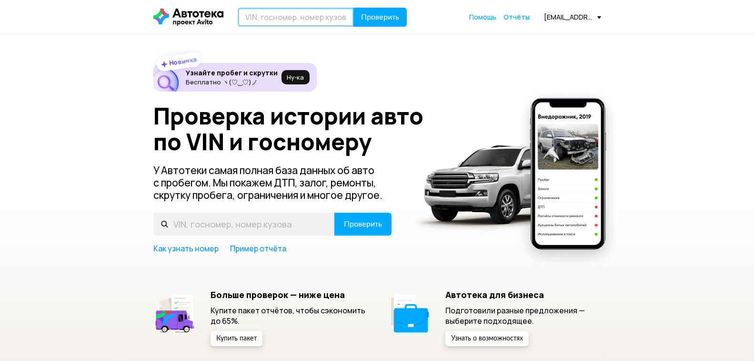
click at [278, 15] on input "text" at bounding box center [296, 17] width 116 height 19
paste input "[US_VEHICLE_IDENTIFICATION_NUMBER]"
type input "[US_VEHICLE_IDENTIFICATION_NUMBER]"
click at [356, 11] on button "Проверить" at bounding box center [379, 17] width 53 height 19
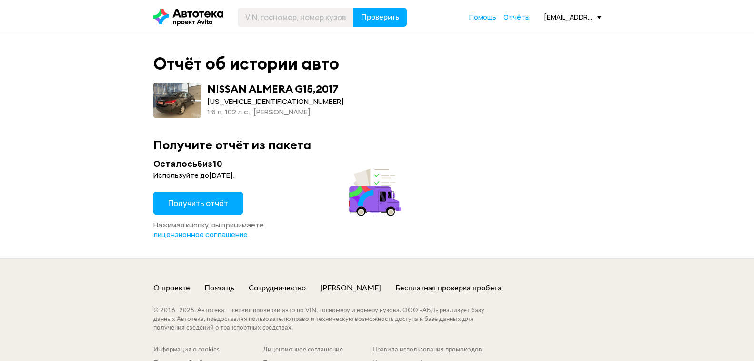
click at [216, 203] on span "Получить отчёт" at bounding box center [198, 203] width 60 height 10
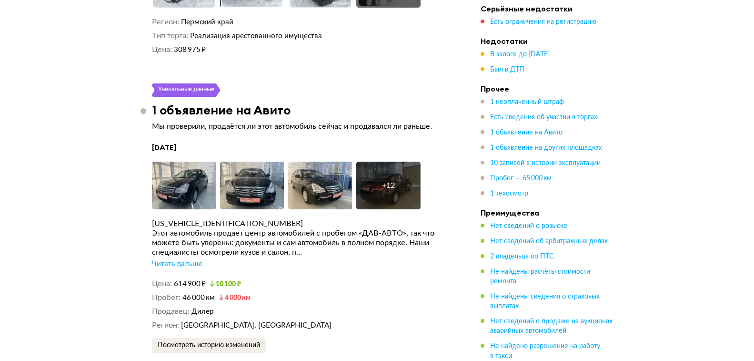
scroll to position [2096, 0]
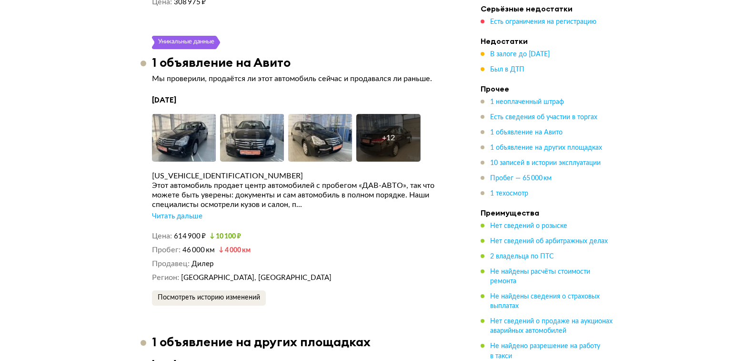
click at [182, 217] on div "Читать дальше" at bounding box center [177, 217] width 50 height 10
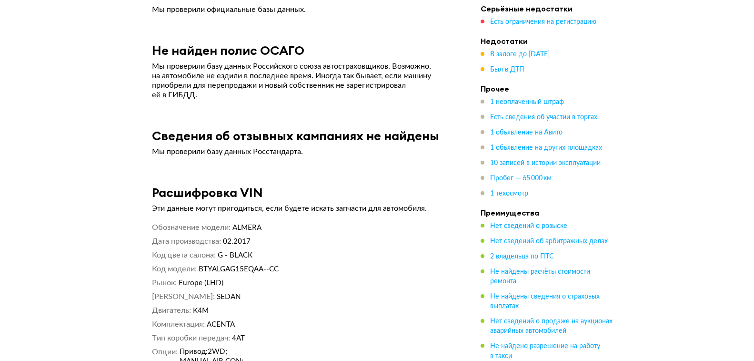
scroll to position [4526, 0]
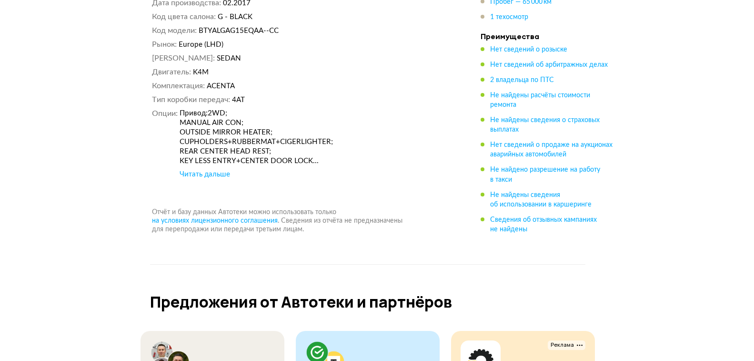
click at [222, 170] on div "Читать дальше" at bounding box center [205, 175] width 50 height 10
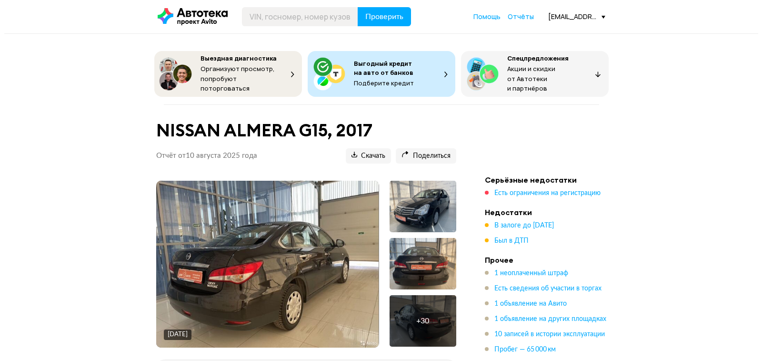
scroll to position [0, 0]
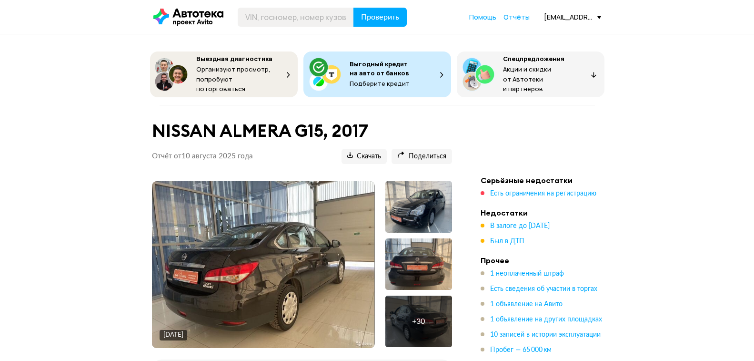
click at [311, 233] on img at bounding box center [263, 264] width 222 height 167
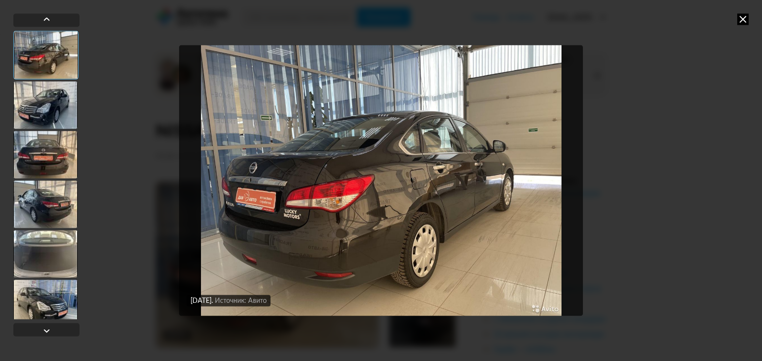
click at [51, 100] on div at bounding box center [45, 105] width 64 height 48
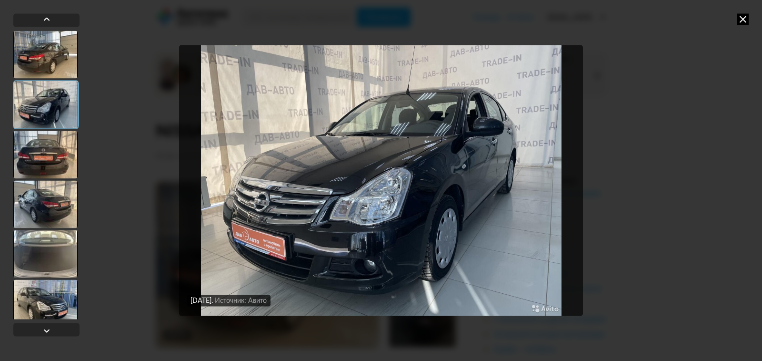
click at [46, 156] on div at bounding box center [45, 155] width 64 height 48
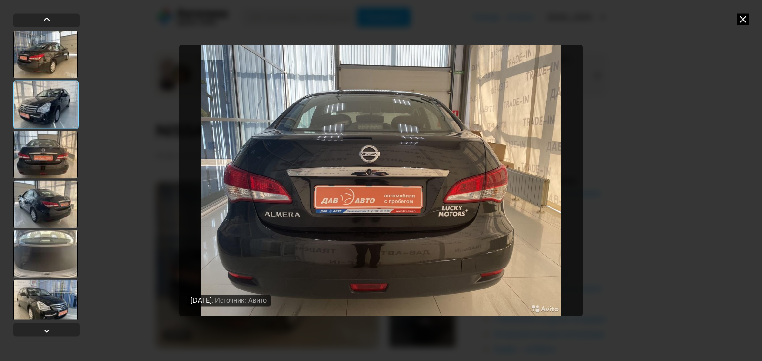
click at [49, 212] on div at bounding box center [45, 204] width 64 height 48
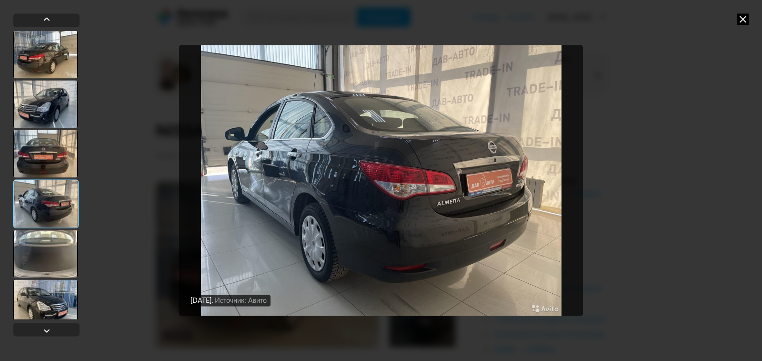
click at [50, 244] on div at bounding box center [45, 254] width 64 height 48
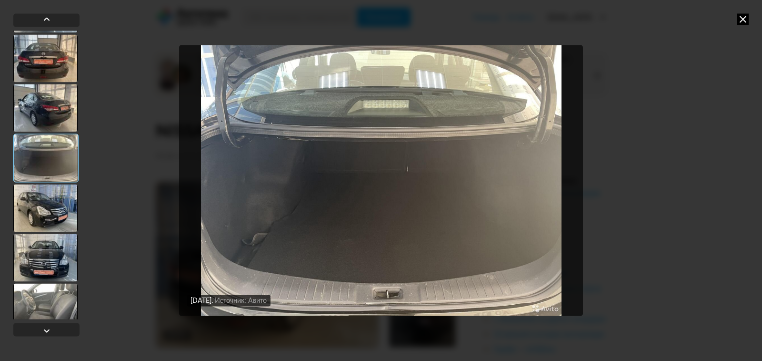
scroll to position [143, 0]
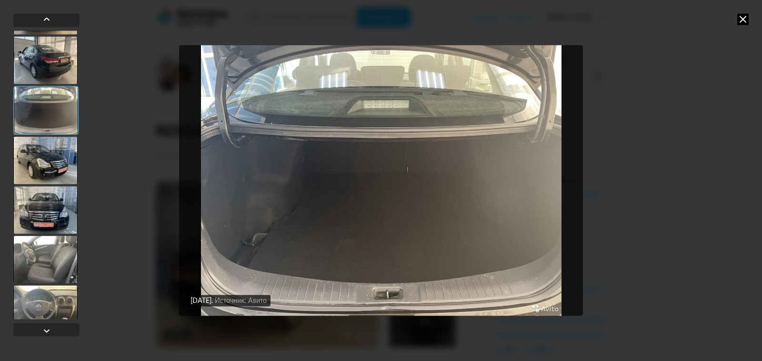
click at [63, 106] on div at bounding box center [45, 110] width 65 height 49
click at [51, 161] on div at bounding box center [45, 160] width 64 height 48
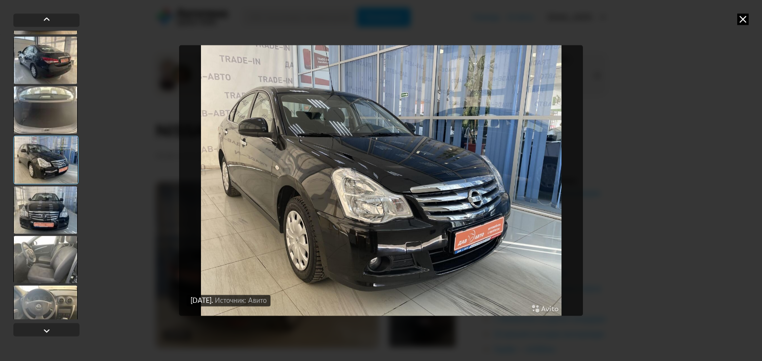
click at [48, 211] on div at bounding box center [45, 210] width 64 height 48
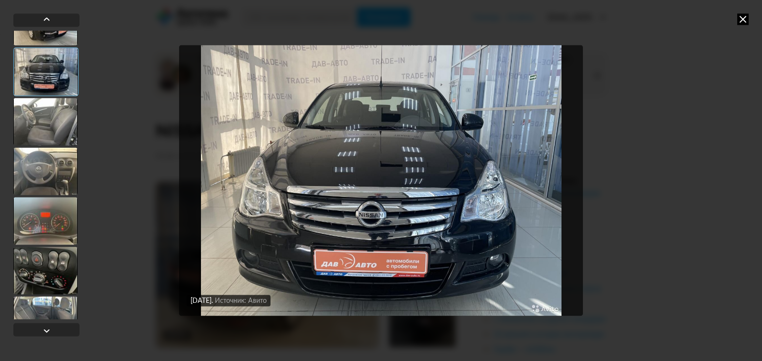
scroll to position [286, 0]
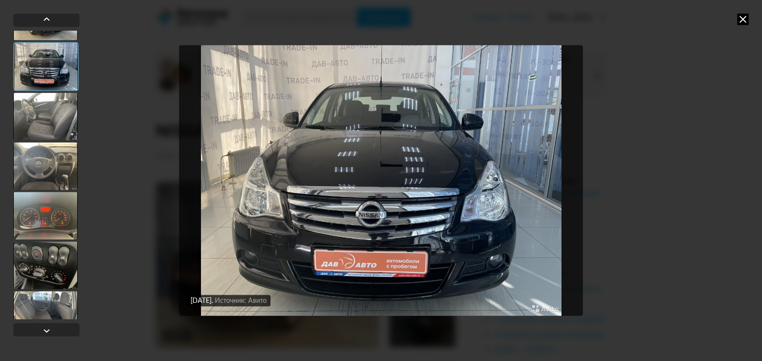
click at [57, 114] on div at bounding box center [45, 116] width 64 height 48
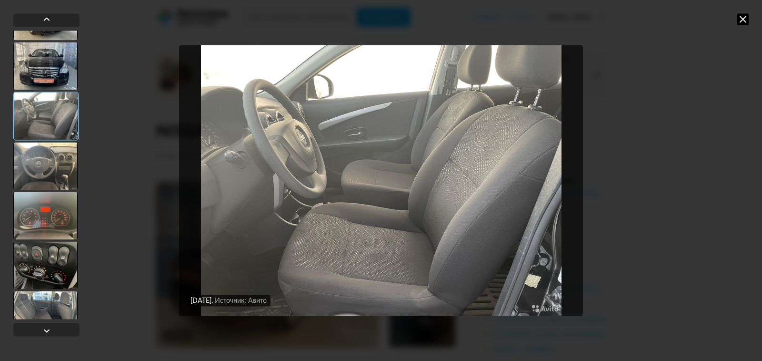
click at [44, 165] on div at bounding box center [45, 166] width 64 height 48
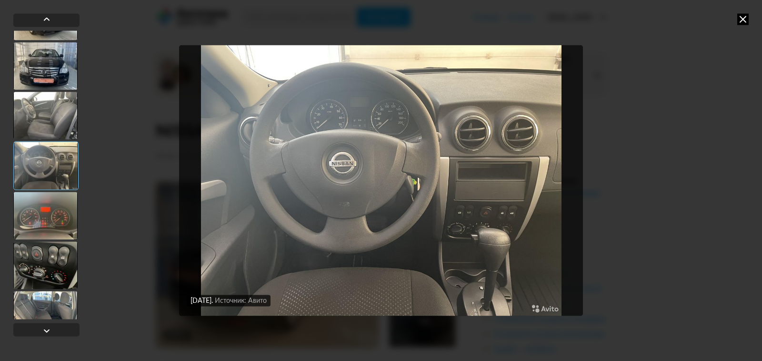
click at [44, 210] on div at bounding box center [45, 216] width 64 height 48
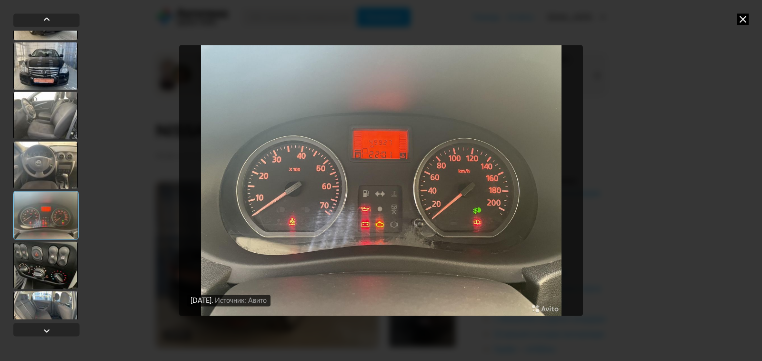
click at [36, 141] on div at bounding box center [45, 165] width 64 height 48
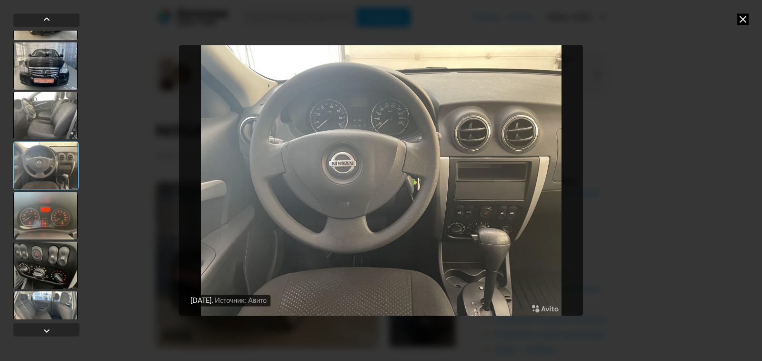
click at [52, 215] on div at bounding box center [45, 216] width 64 height 48
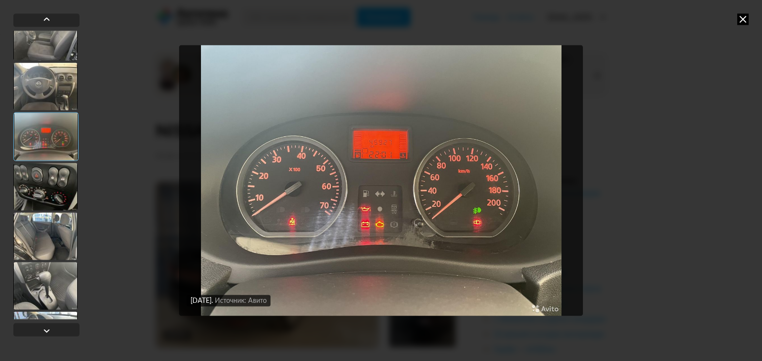
scroll to position [381, 0]
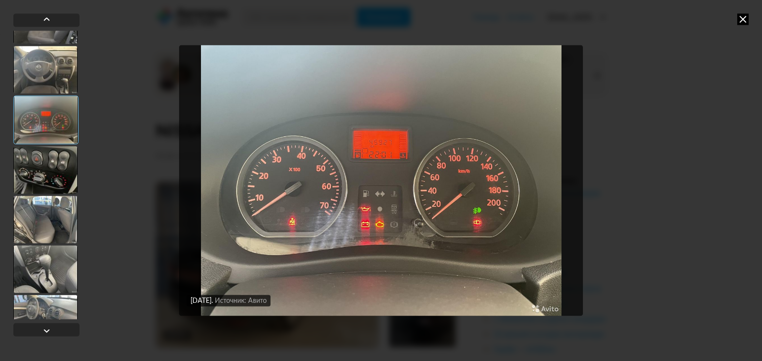
click at [44, 164] on div at bounding box center [45, 170] width 64 height 48
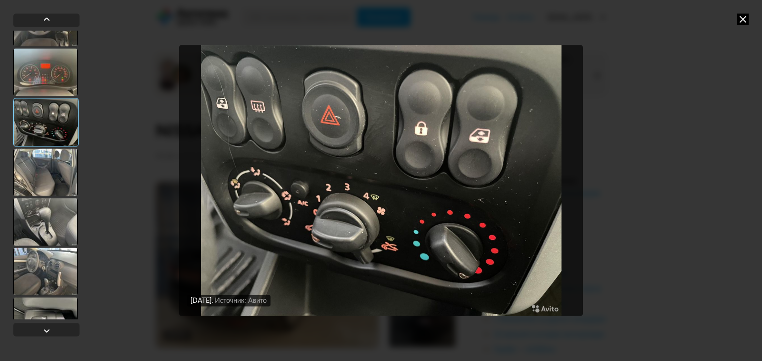
scroll to position [429, 0]
click at [46, 176] on div at bounding box center [45, 172] width 64 height 48
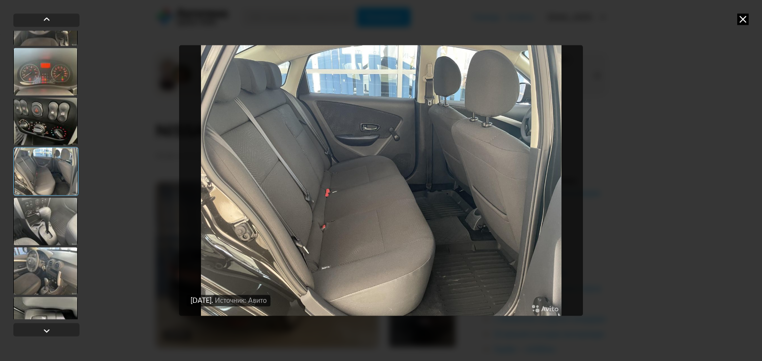
click at [54, 224] on div at bounding box center [45, 221] width 64 height 48
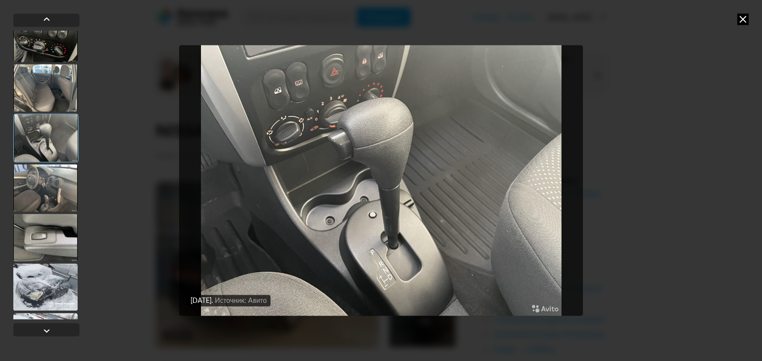
scroll to position [524, 0]
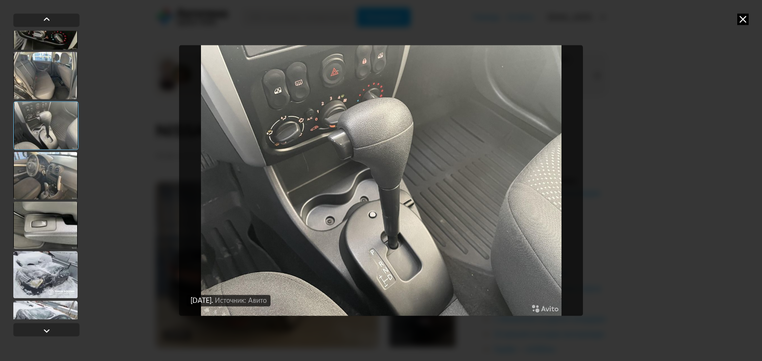
click at [54, 171] on div at bounding box center [45, 175] width 64 height 48
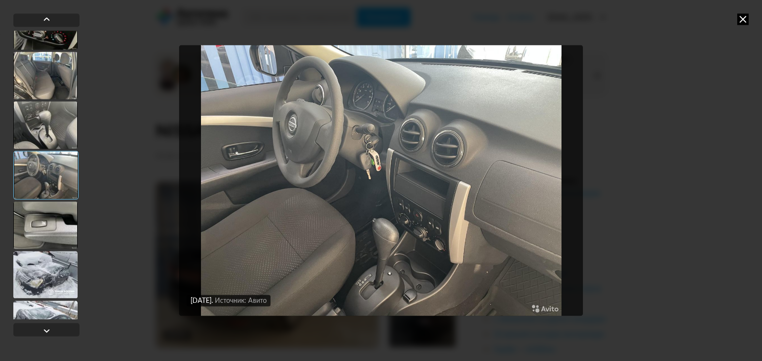
click at [50, 225] on div at bounding box center [45, 225] width 64 height 48
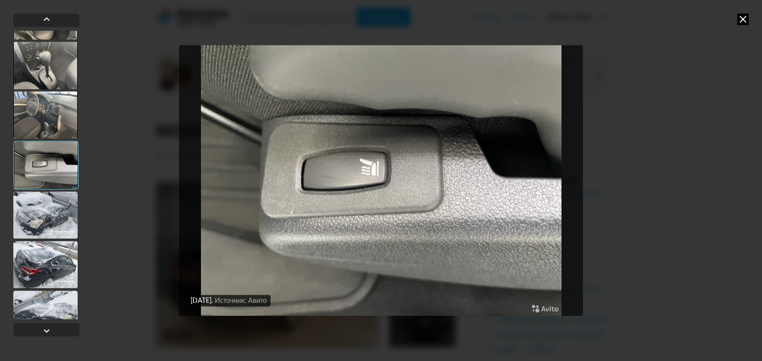
scroll to position [619, 0]
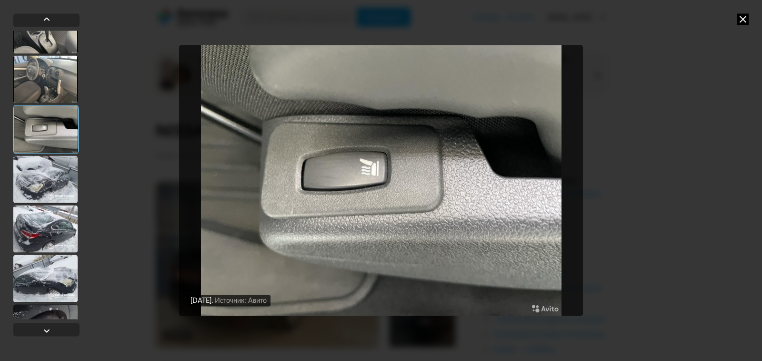
click at [36, 172] on div at bounding box center [45, 179] width 64 height 48
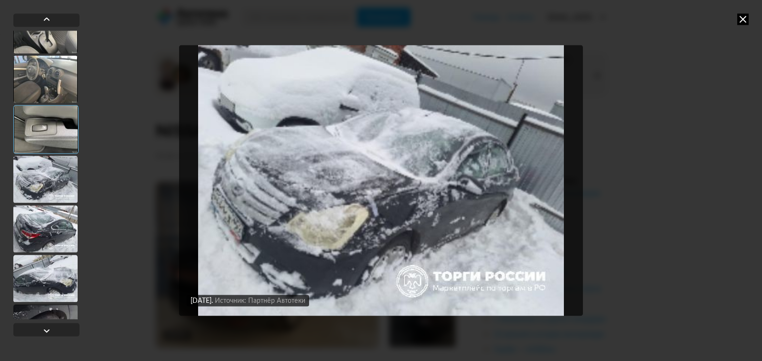
click at [47, 226] on div at bounding box center [45, 229] width 64 height 48
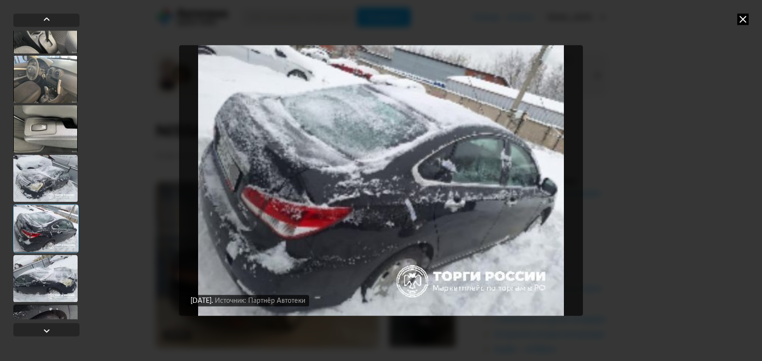
click at [62, 289] on div at bounding box center [45, 278] width 64 height 48
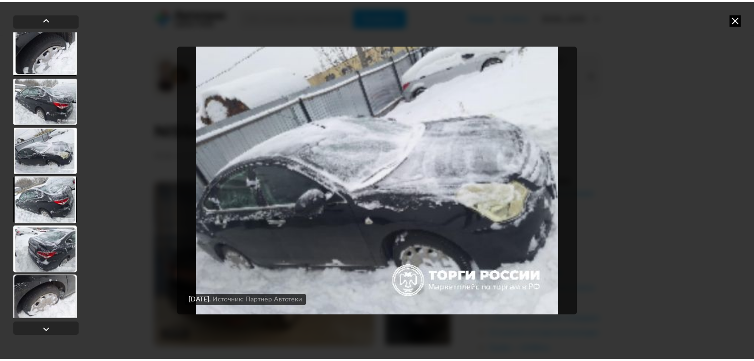
scroll to position [1347, 0]
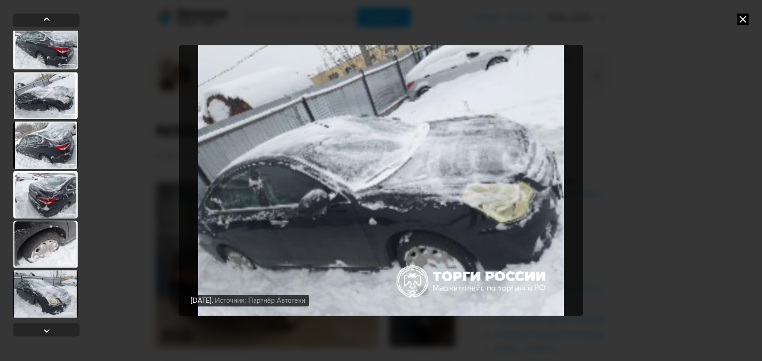
click at [742, 19] on icon at bounding box center [742, 18] width 11 height 11
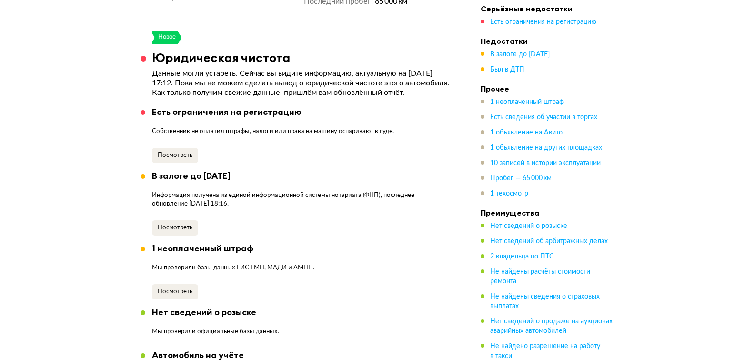
scroll to position [667, 0]
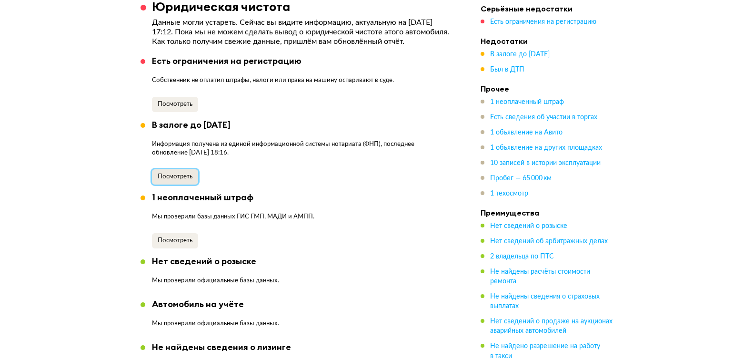
click at [182, 180] on span "Посмотреть" at bounding box center [175, 176] width 35 height 6
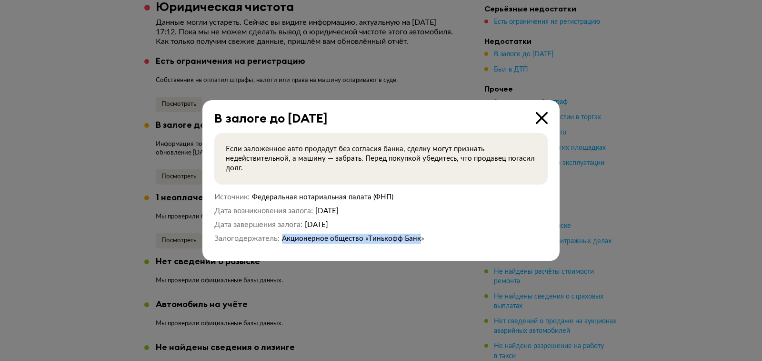
drag, startPoint x: 420, startPoint y: 237, endPoint x: 283, endPoint y: 234, distance: 137.7
click at [283, 235] on span "Акционерное общество «Тинькофф Банк»" at bounding box center [353, 238] width 142 height 7
copy span "Акционерное общество «Тинькофф Банк"
click at [537, 114] on icon at bounding box center [542, 118] width 12 height 12
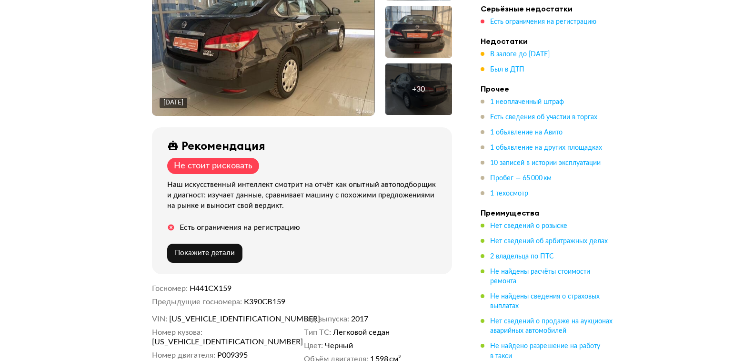
scroll to position [95, 0]
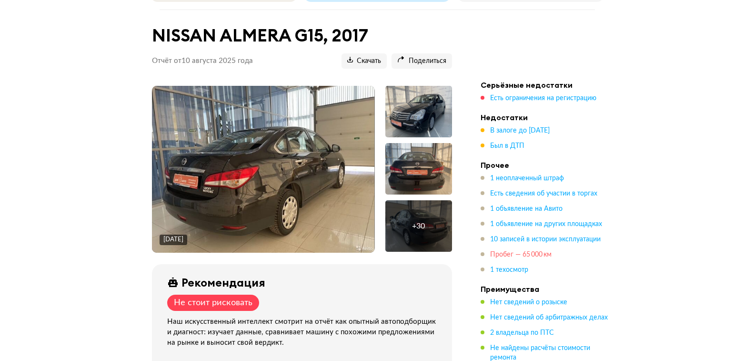
click at [524, 251] on span "Пробег — 65 000 км" at bounding box center [520, 254] width 61 height 7
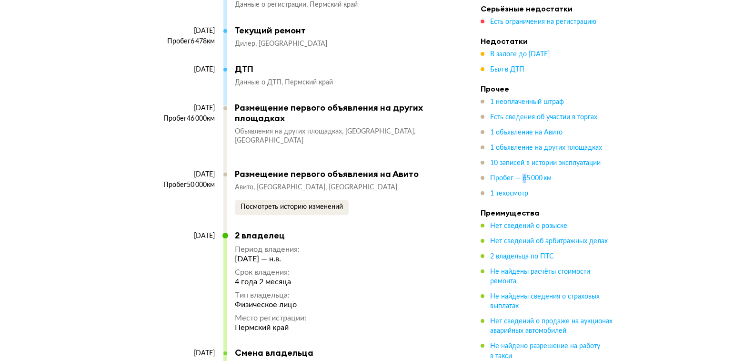
scroll to position [3749, 0]
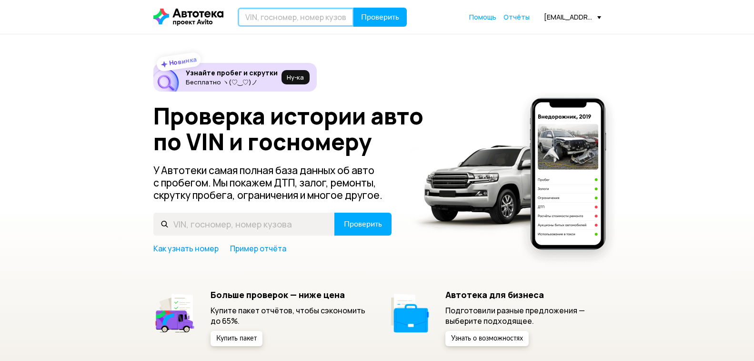
click at [269, 22] on input "text" at bounding box center [296, 17] width 116 height 19
paste input "Z8NAJL11059428334"
type input "Z8NAJL11059428334"
click at [374, 14] on span "Проверить" at bounding box center [380, 17] width 38 height 8
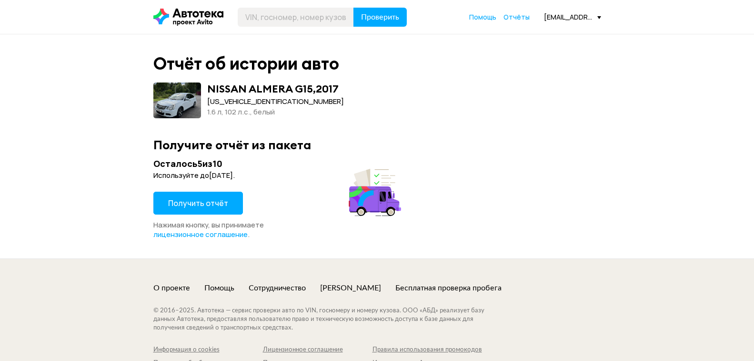
click at [216, 206] on span "Получить отчёт" at bounding box center [198, 203] width 60 height 10
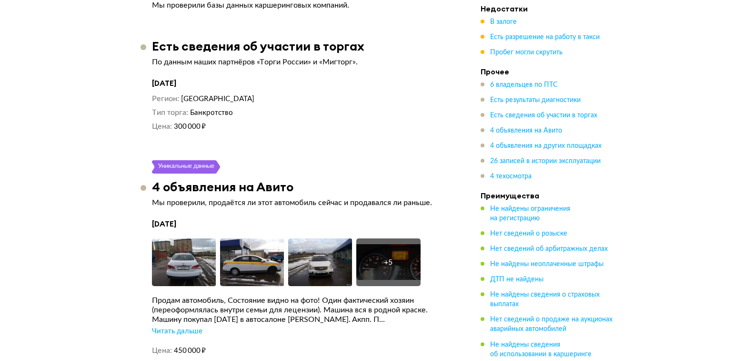
scroll to position [2620, 0]
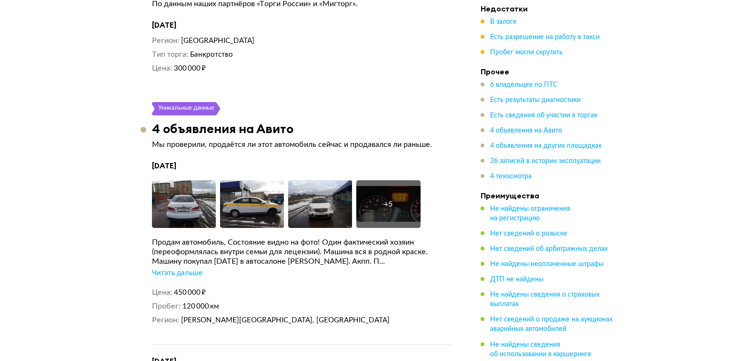
click at [184, 268] on div "Читать дальше" at bounding box center [177, 273] width 50 height 10
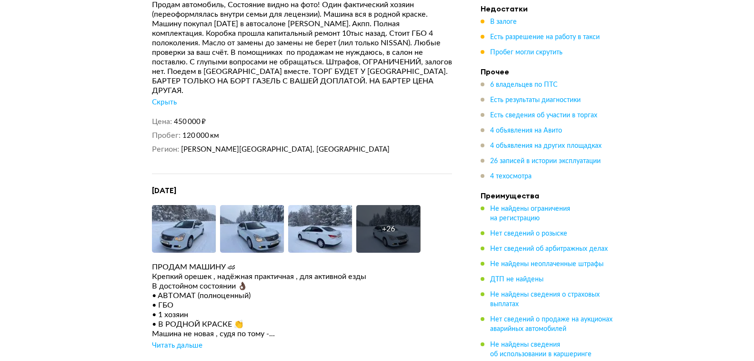
scroll to position [2858, 0]
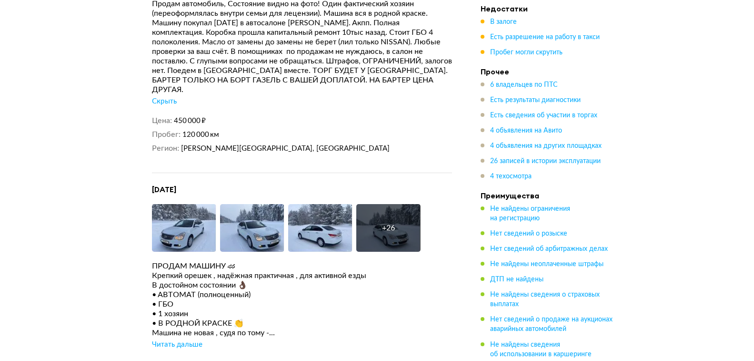
click at [177, 340] on div "Читать дальше" at bounding box center [177, 345] width 50 height 10
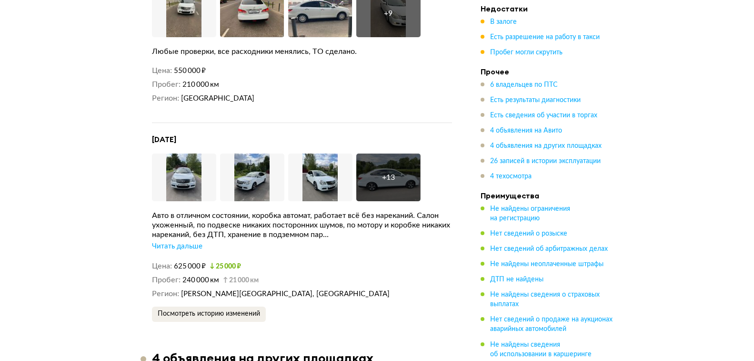
scroll to position [3382, 0]
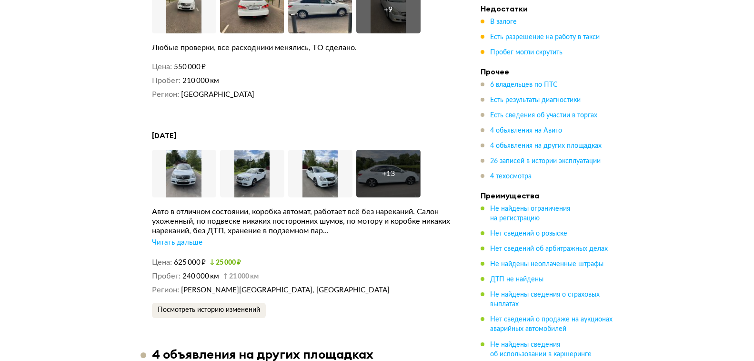
click at [184, 238] on div "Читать дальше" at bounding box center [177, 243] width 50 height 10
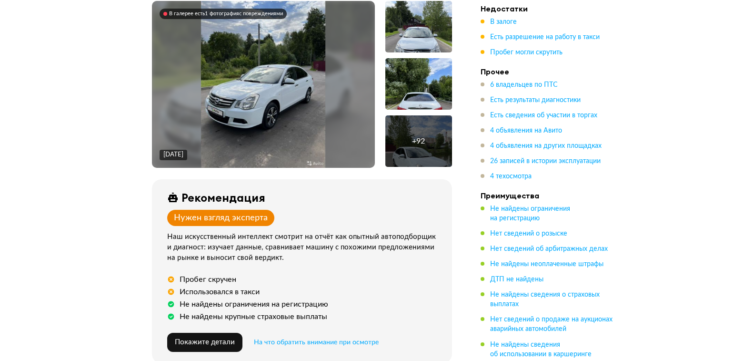
scroll to position [0, 0]
